Goal: Check status: Check status

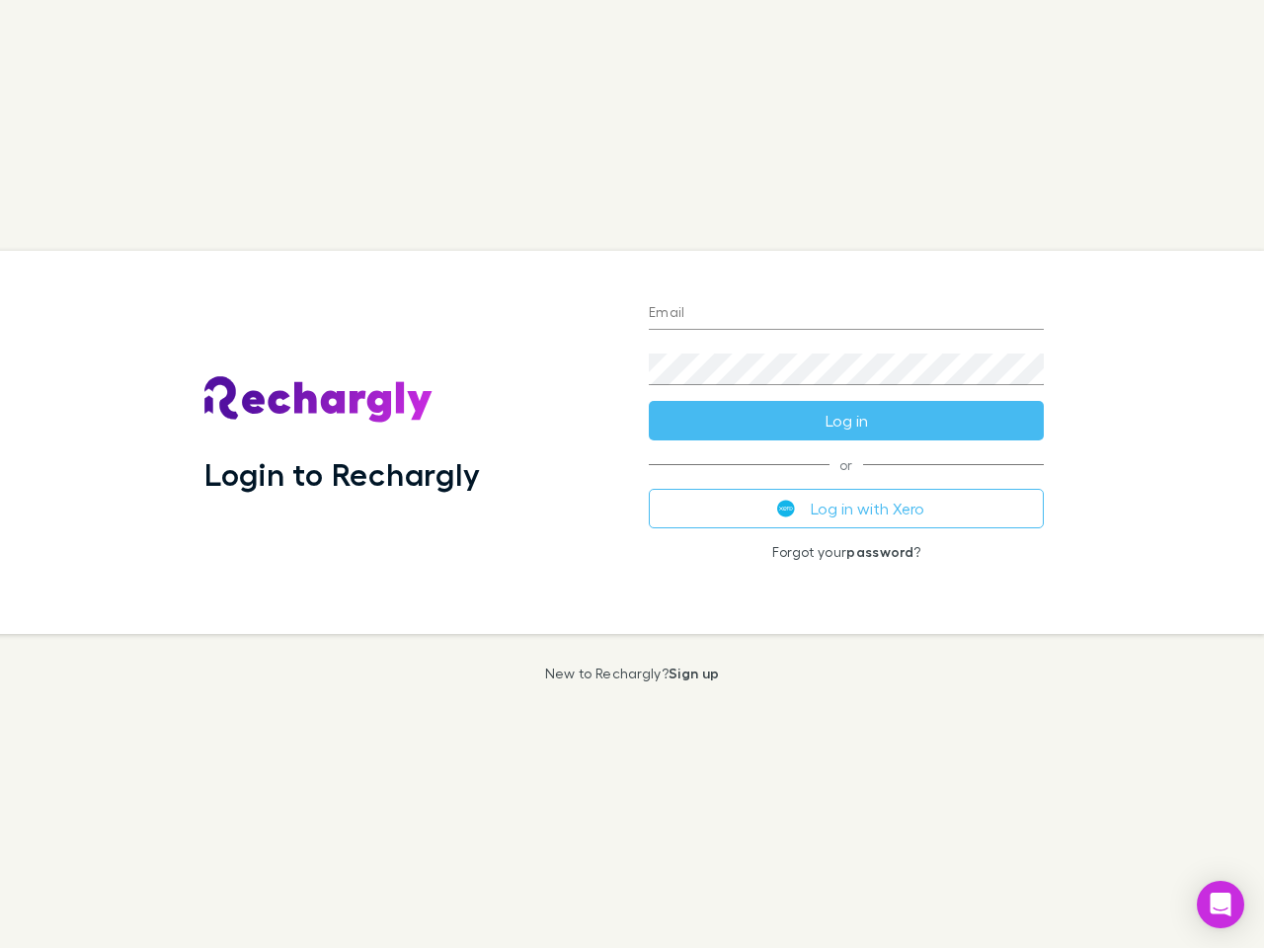
click at [632, 474] on div "Login to Rechargly" at bounding box center [411, 442] width 444 height 383
click at [846, 314] on input "Email" at bounding box center [846, 314] width 395 height 32
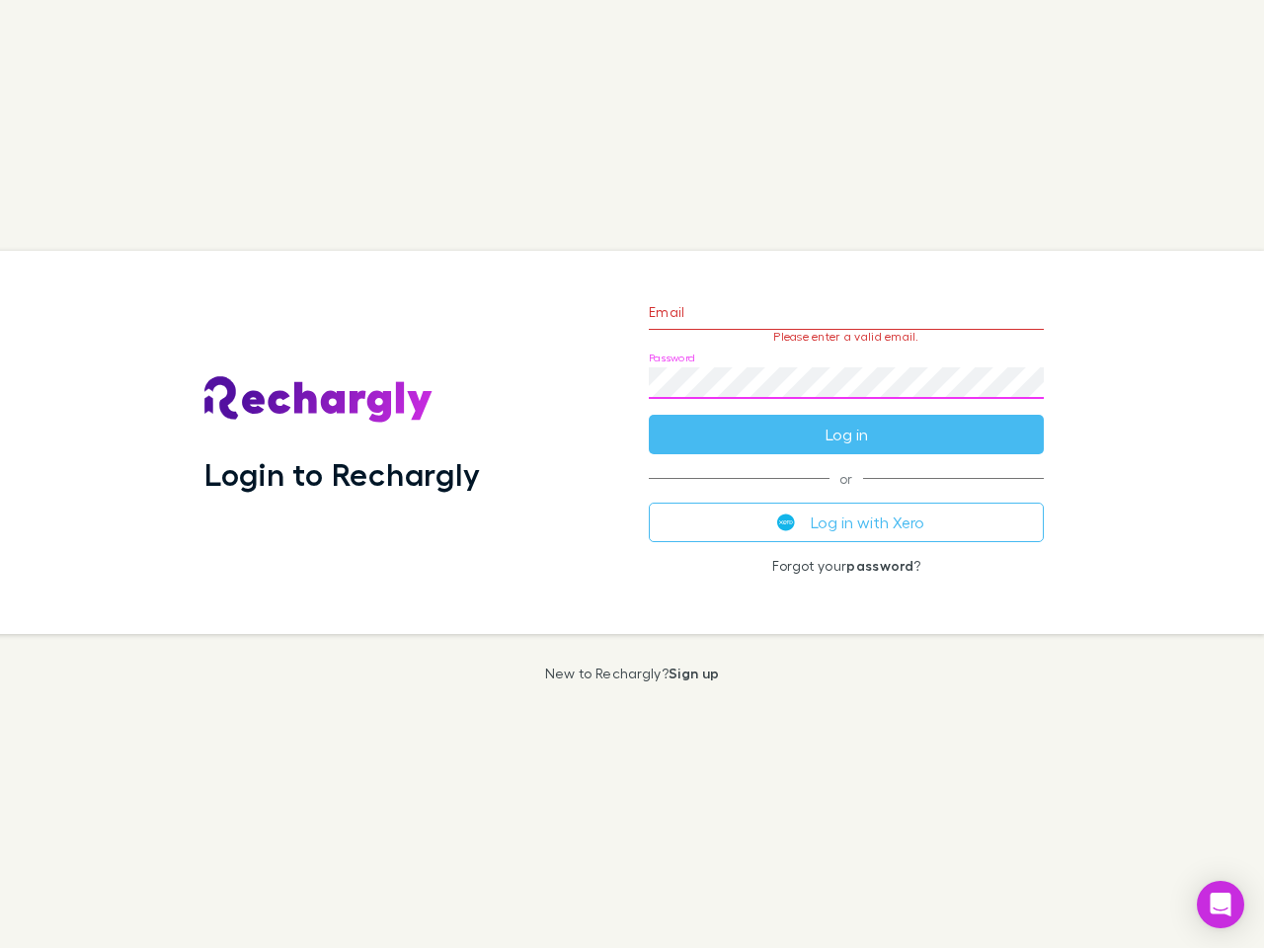
click at [846, 421] on form "Email Please enter a valid email. Password Log in" at bounding box center [846, 368] width 395 height 172
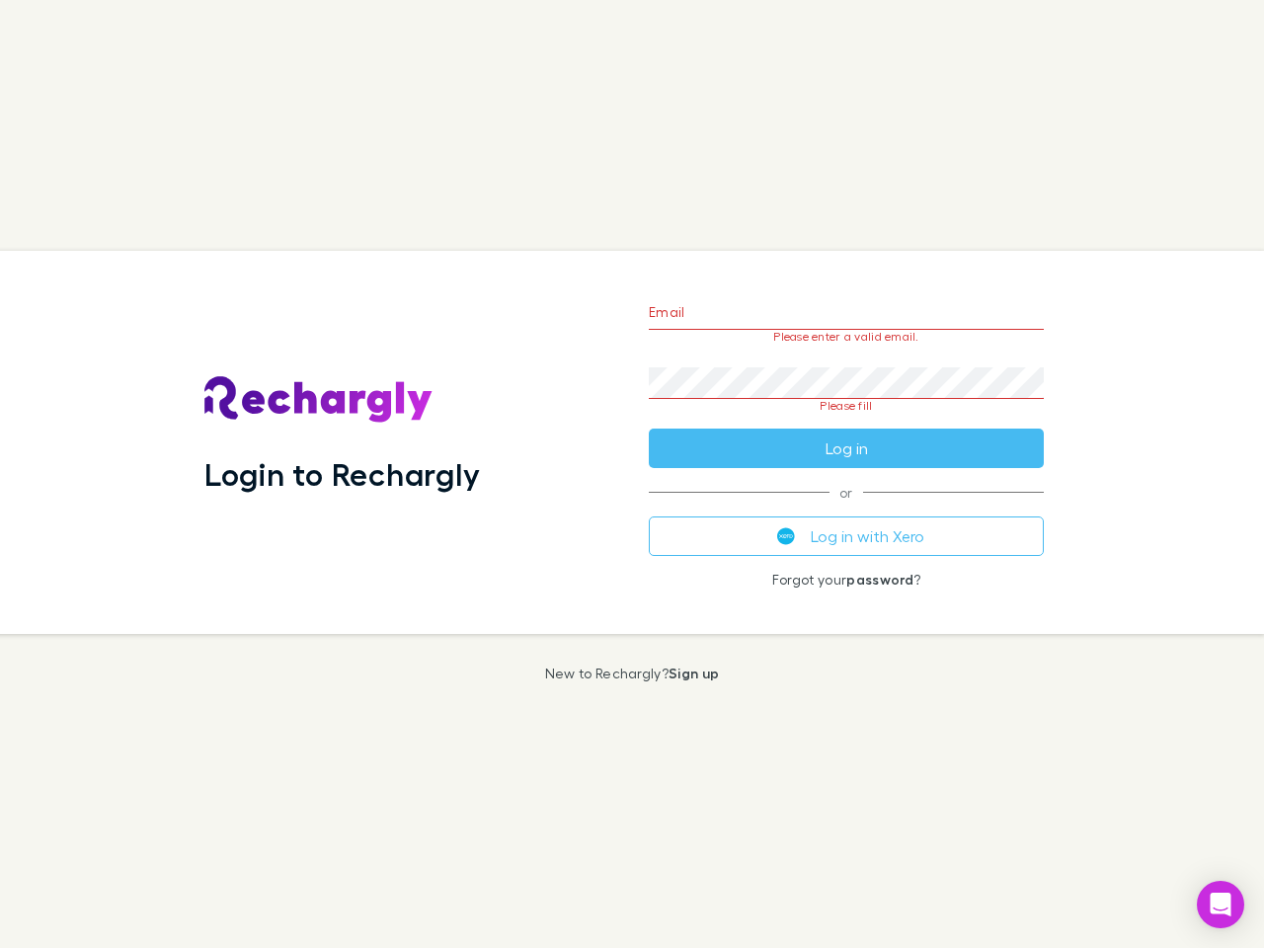
click at [846, 508] on div "Email Please enter a valid email. Password Please fill Log in or Log in with Xe…" at bounding box center [846, 442] width 427 height 383
click at [1220, 904] on icon "Open Intercom Messenger" at bounding box center [1220, 905] width 21 height 24
